Goal: Communication & Community: Answer question/provide support

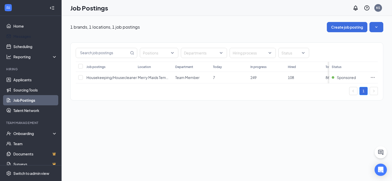
click at [24, 36] on link "Messages" at bounding box center [35, 36] width 44 height 10
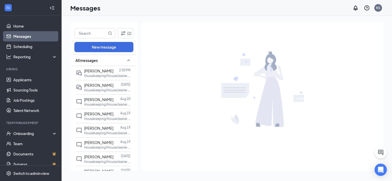
click at [107, 72] on span "[PERSON_NAME]" at bounding box center [98, 71] width 29 height 5
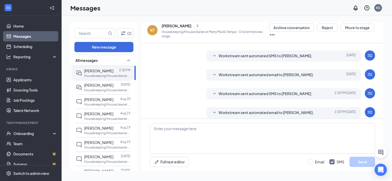
scroll to position [122, 0]
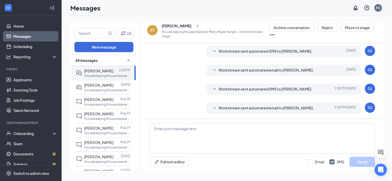
click at [117, 86] on div at bounding box center [116, 86] width 7 height 6
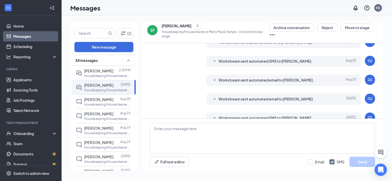
scroll to position [122, 0]
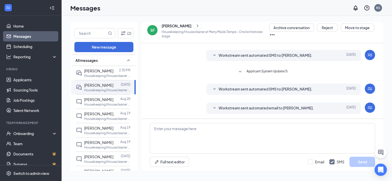
click at [113, 101] on div at bounding box center [116, 100] width 7 height 6
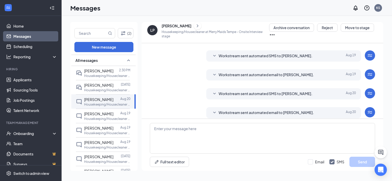
scroll to position [122, 0]
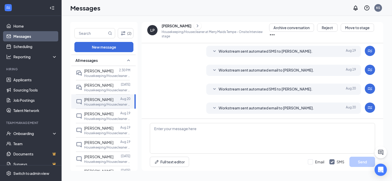
click at [107, 130] on div "[PERSON_NAME]" at bounding box center [98, 129] width 29 height 6
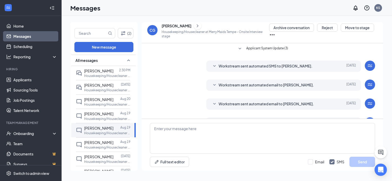
click at [113, 111] on div at bounding box center [116, 114] width 7 height 6
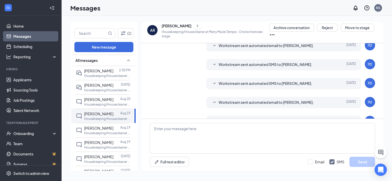
scroll to position [53, 0]
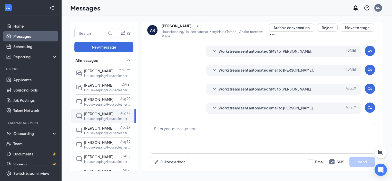
click at [106, 142] on span "[PERSON_NAME]" at bounding box center [98, 142] width 29 height 5
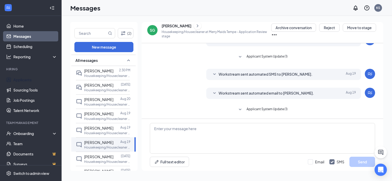
click at [23, 80] on link "Applicants" at bounding box center [35, 80] width 44 height 10
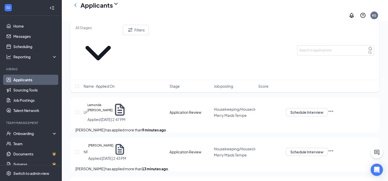
scroll to position [77, 0]
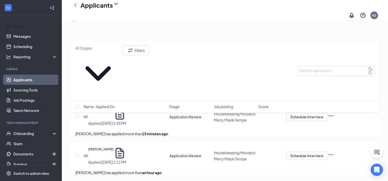
click at [33, 24] on link "Home" at bounding box center [35, 26] width 44 height 10
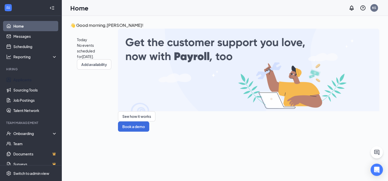
click at [19, 80] on link "Applicants" at bounding box center [35, 80] width 44 height 10
